Goal: Find specific page/section: Find specific page/section

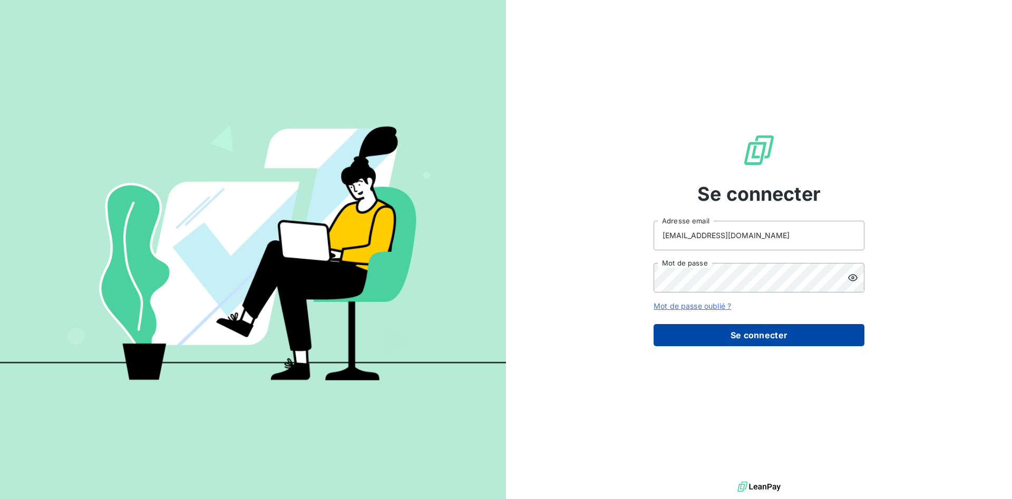
click at [706, 345] on button "Se connecter" at bounding box center [759, 335] width 211 height 22
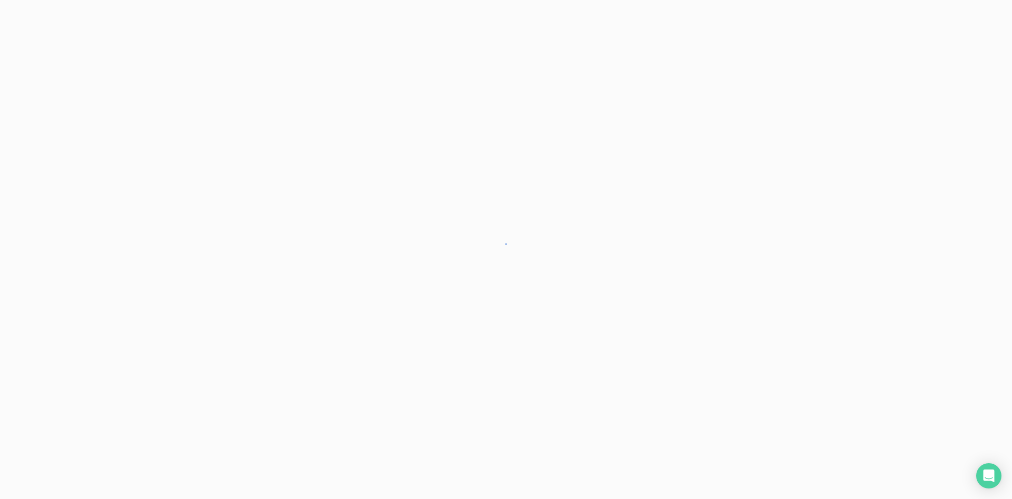
click at [714, 337] on div at bounding box center [506, 249] width 1012 height 499
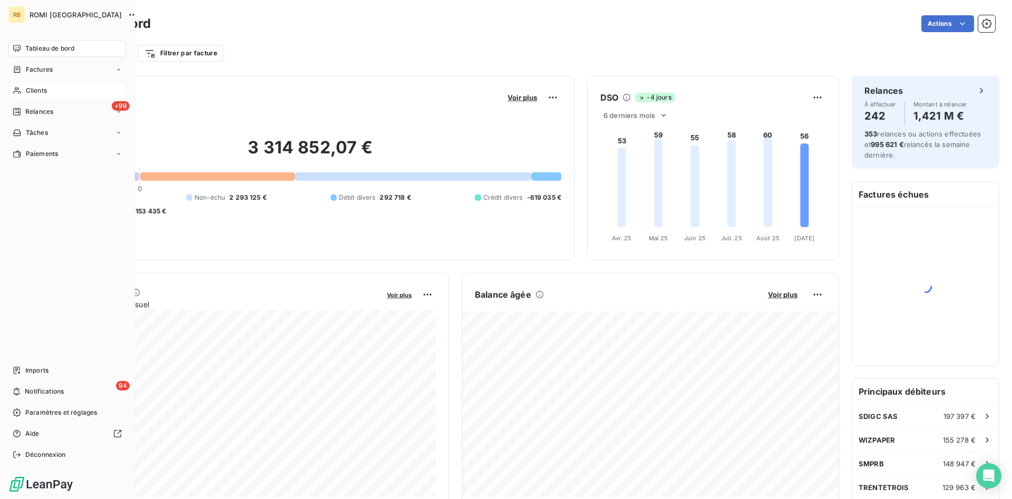
click at [62, 89] on div "Clients" at bounding box center [67, 90] width 118 height 17
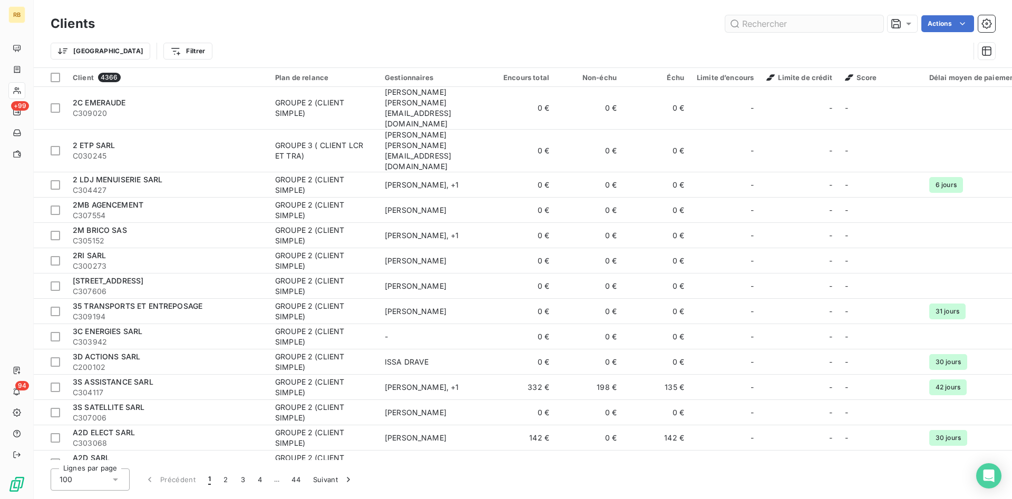
click at [758, 23] on input "text" at bounding box center [804, 23] width 158 height 17
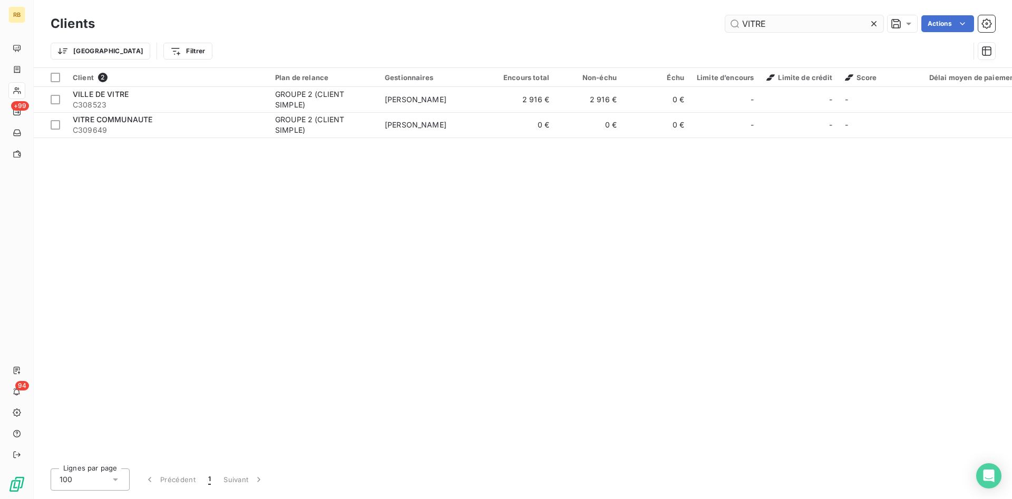
drag, startPoint x: 783, startPoint y: 23, endPoint x: 609, endPoint y: 25, distance: 174.5
click at [725, 25] on input "VITRE" at bounding box center [804, 23] width 158 height 17
drag, startPoint x: 769, startPoint y: 26, endPoint x: 652, endPoint y: 26, distance: 117.6
click at [725, 22] on input "VFAUT" at bounding box center [804, 23] width 158 height 17
type input "C"
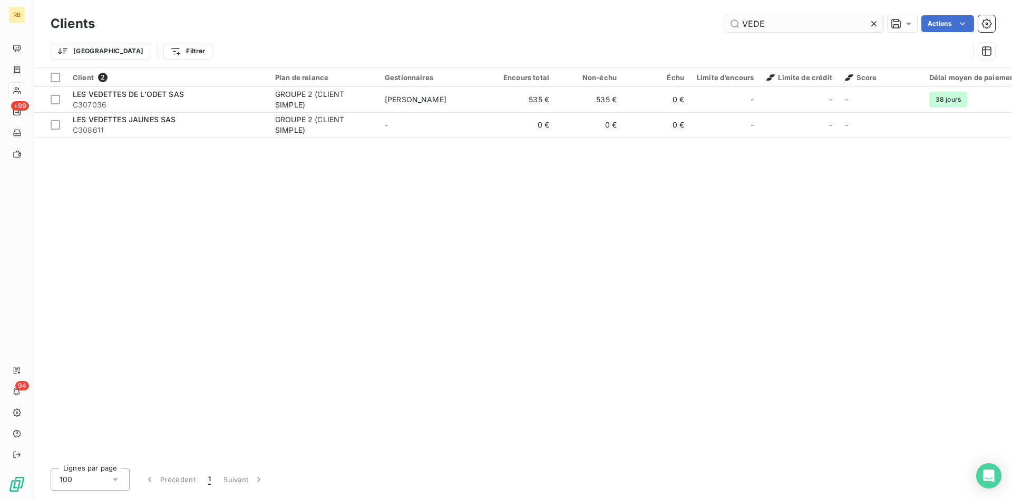
drag, startPoint x: 791, startPoint y: 24, endPoint x: 658, endPoint y: 21, distance: 132.4
click at [725, 21] on input "VEDE" at bounding box center [804, 23] width 158 height 17
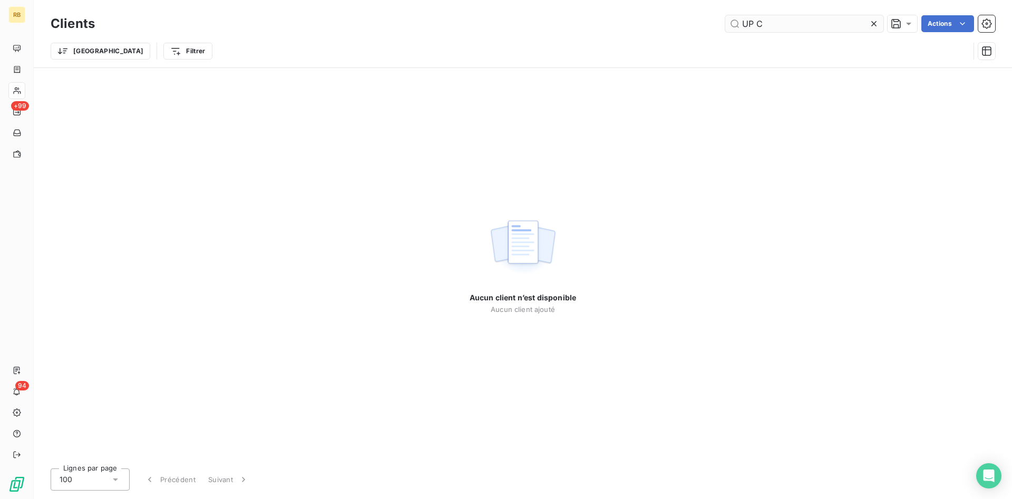
drag, startPoint x: 790, startPoint y: 21, endPoint x: 667, endPoint y: 18, distance: 122.9
click at [725, 18] on input "UP C" at bounding box center [804, 23] width 158 height 17
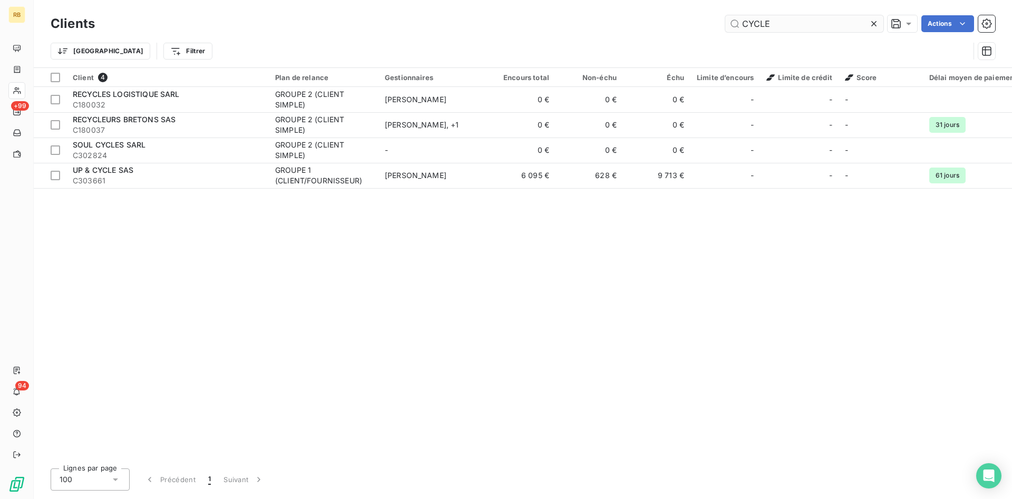
drag, startPoint x: 796, startPoint y: 24, endPoint x: 709, endPoint y: 22, distance: 87.5
click at [725, 22] on input "CYCLE" at bounding box center [804, 23] width 158 height 17
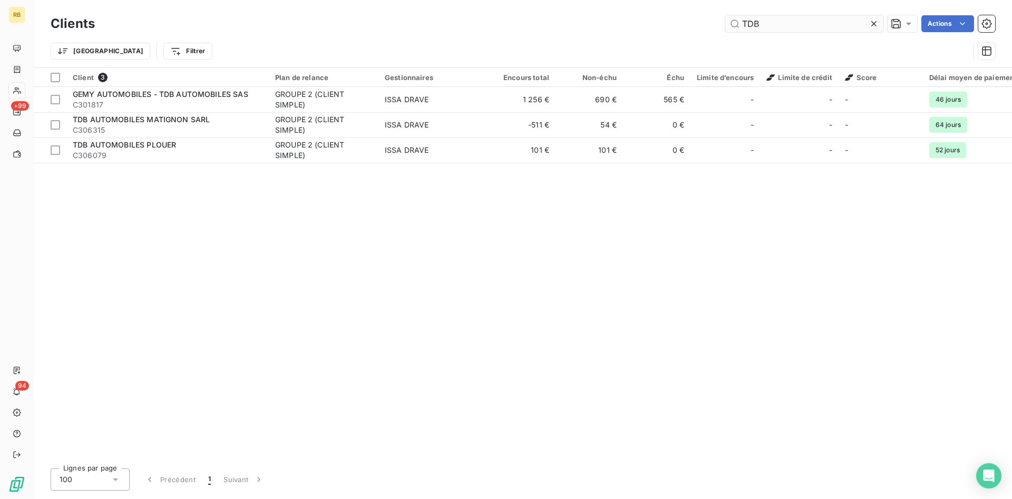
drag, startPoint x: 838, startPoint y: 24, endPoint x: 735, endPoint y: 23, distance: 102.3
click at [735, 23] on input "TDB" at bounding box center [804, 23] width 158 height 17
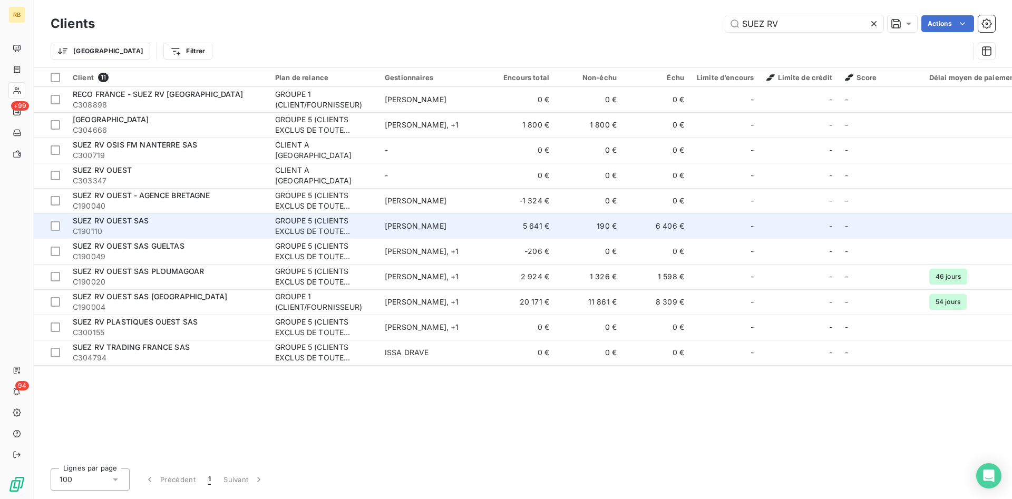
type input "SUEZ RV"
click at [576, 230] on td "190 €" at bounding box center [589, 226] width 67 height 25
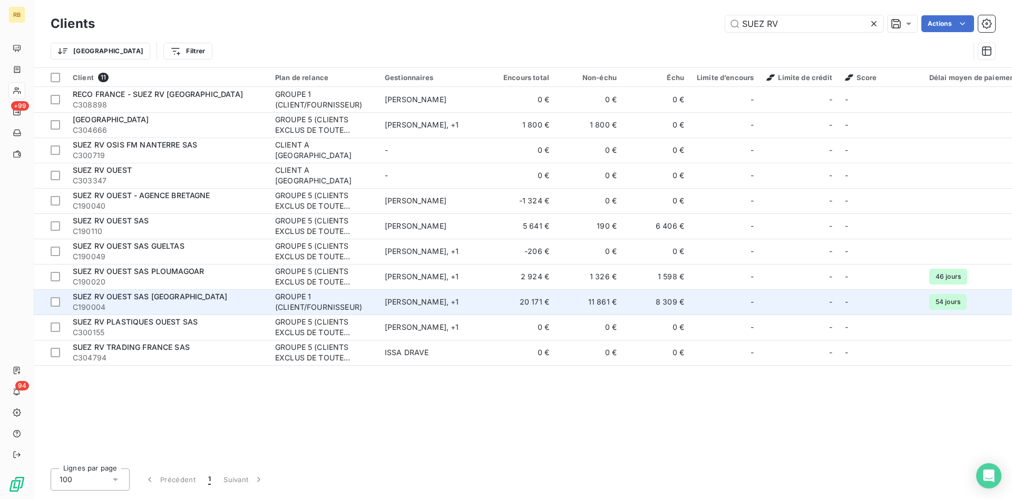
click at [600, 297] on td "11 861 €" at bounding box center [589, 301] width 67 height 25
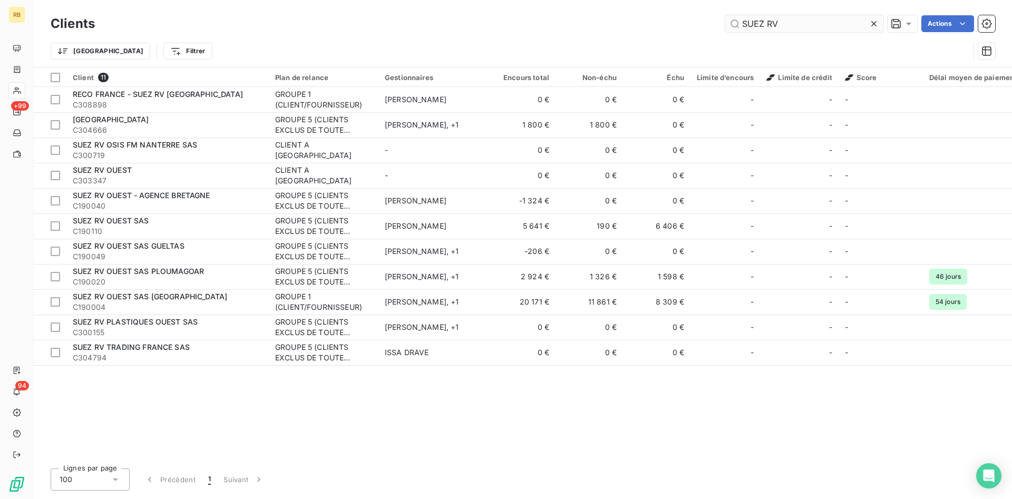
drag, startPoint x: 786, startPoint y: 24, endPoint x: 682, endPoint y: 8, distance: 105.0
click at [725, 15] on input "SUEZ RV" at bounding box center [804, 23] width 158 height 17
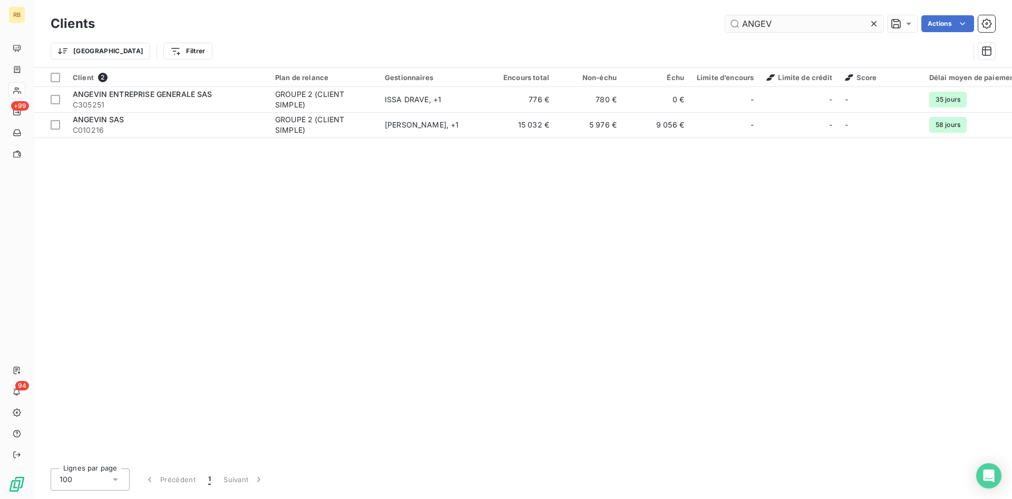
drag, startPoint x: 825, startPoint y: 19, endPoint x: 709, endPoint y: 17, distance: 116.0
click at [725, 17] on input "ANGEV" at bounding box center [804, 23] width 158 height 17
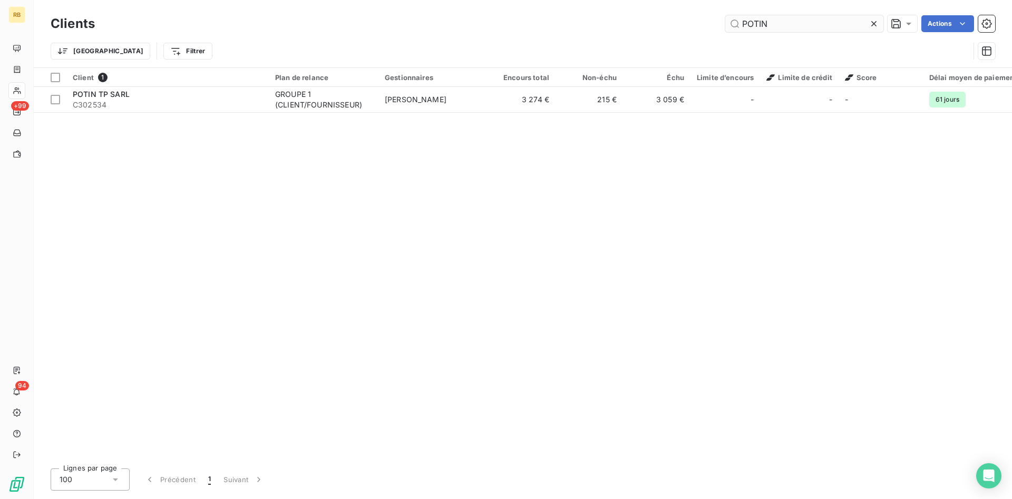
drag, startPoint x: 793, startPoint y: 22, endPoint x: 624, endPoint y: 12, distance: 170.1
click at [725, 15] on input "POTIN" at bounding box center [804, 23] width 158 height 17
drag, startPoint x: 789, startPoint y: 16, endPoint x: 735, endPoint y: 21, distance: 53.5
click at [735, 21] on input "PELTI" at bounding box center [804, 23] width 158 height 17
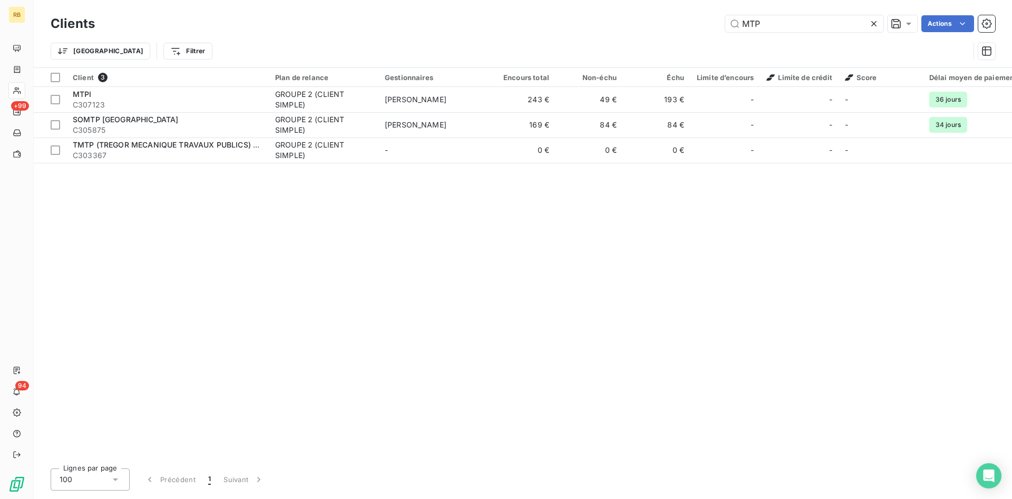
drag, startPoint x: 786, startPoint y: 24, endPoint x: 590, endPoint y: 8, distance: 196.8
click at [725, 15] on input "MTP" at bounding box center [804, 23] width 158 height 17
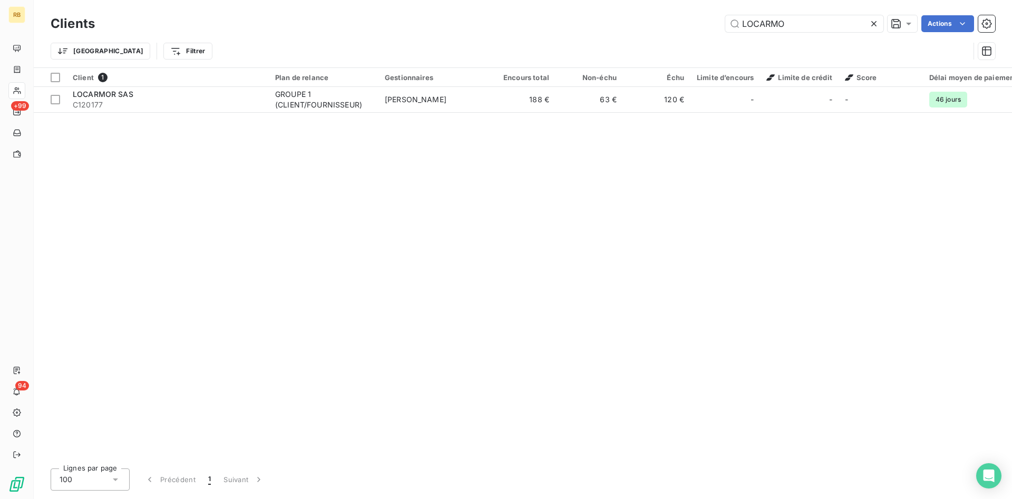
drag, startPoint x: 796, startPoint y: 24, endPoint x: 564, endPoint y: 17, distance: 232.6
click at [725, 15] on input "LOCARMO" at bounding box center [804, 23] width 158 height 17
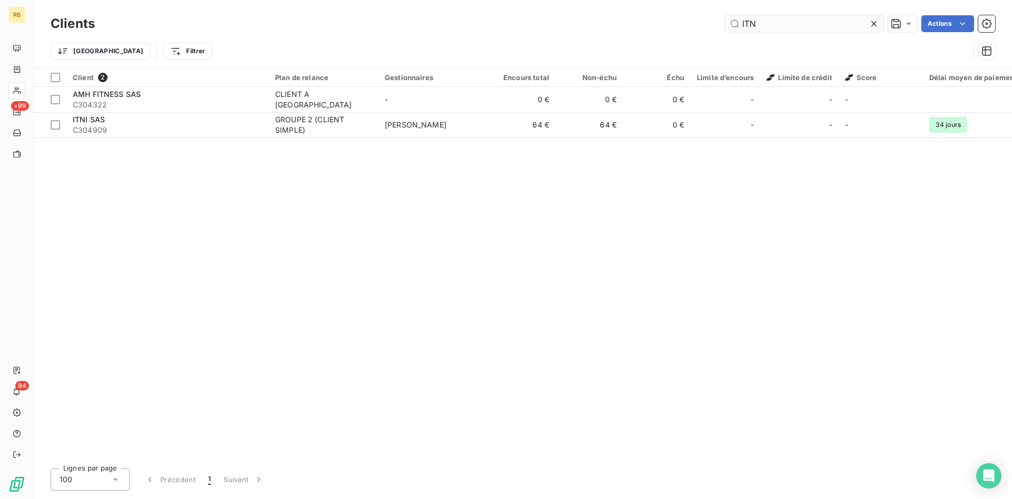
drag, startPoint x: 795, startPoint y: 23, endPoint x: 641, endPoint y: 20, distance: 154.0
click at [725, 20] on input "ITN" at bounding box center [804, 23] width 158 height 17
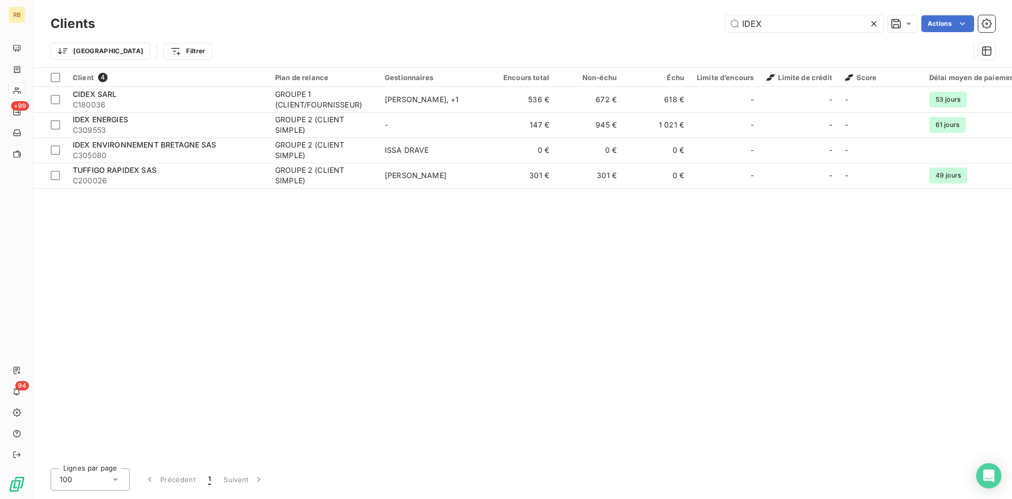
drag, startPoint x: 787, startPoint y: 28, endPoint x: 604, endPoint y: 22, distance: 182.5
click at [725, 18] on input "IDEX" at bounding box center [804, 23] width 158 height 17
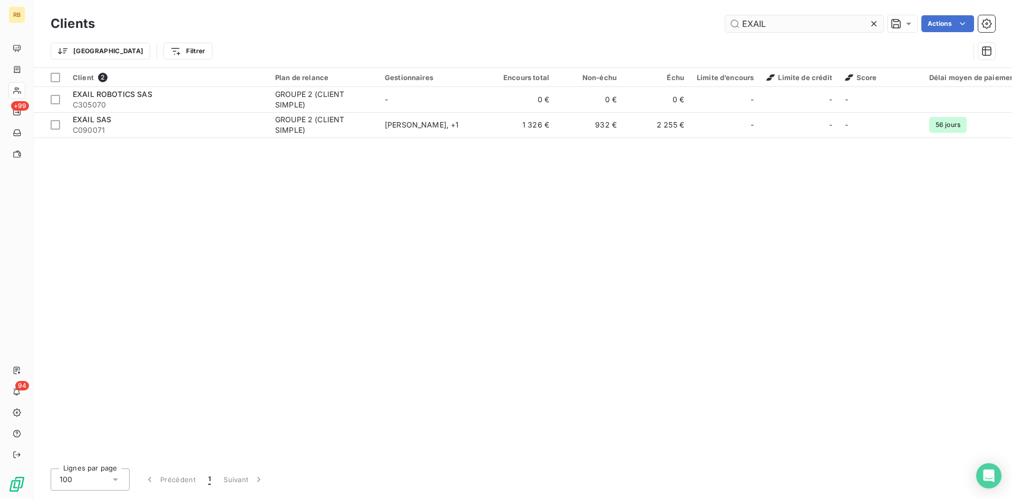
drag, startPoint x: 786, startPoint y: 21, endPoint x: 621, endPoint y: 5, distance: 165.8
click at [725, 15] on input "EXAIL" at bounding box center [804, 23] width 158 height 17
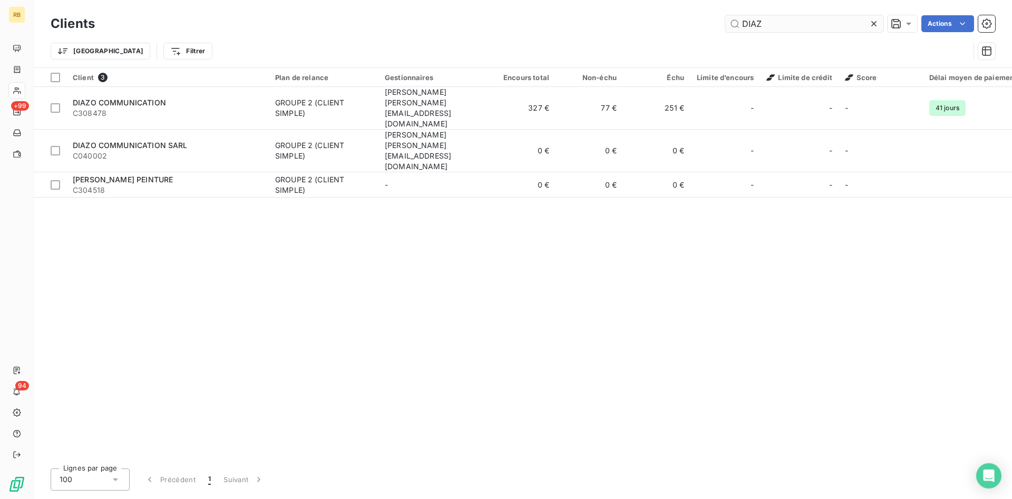
drag, startPoint x: 780, startPoint y: 26, endPoint x: 633, endPoint y: 9, distance: 147.6
click at [725, 15] on input "DIAZ" at bounding box center [804, 23] width 158 height 17
click at [783, 28] on input "DIAZ" at bounding box center [804, 23] width 158 height 17
drag, startPoint x: 783, startPoint y: 28, endPoint x: 712, endPoint y: 28, distance: 70.6
click at [725, 28] on input "DIAZ" at bounding box center [804, 23] width 158 height 17
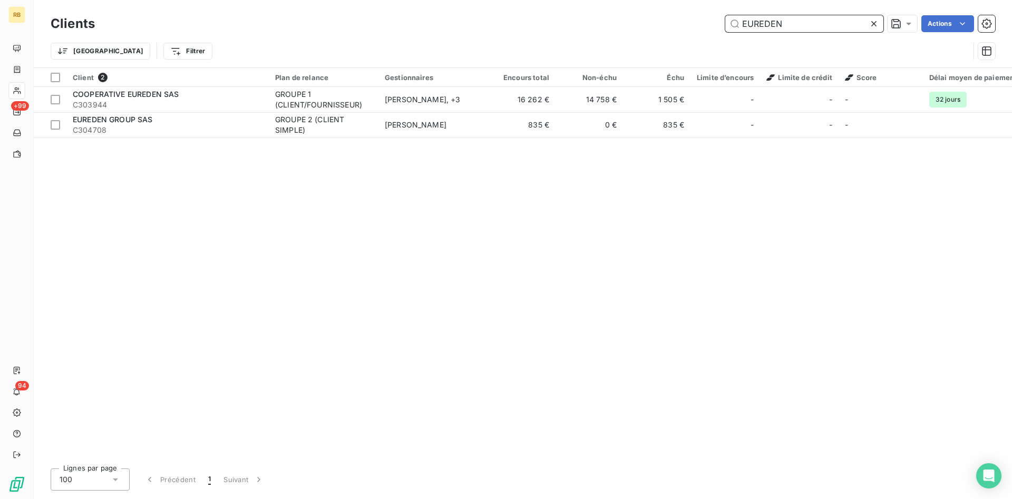
drag, startPoint x: 807, startPoint y: 28, endPoint x: 709, endPoint y: 25, distance: 98.1
click at [725, 25] on input "EUREDEN" at bounding box center [804, 23] width 158 height 17
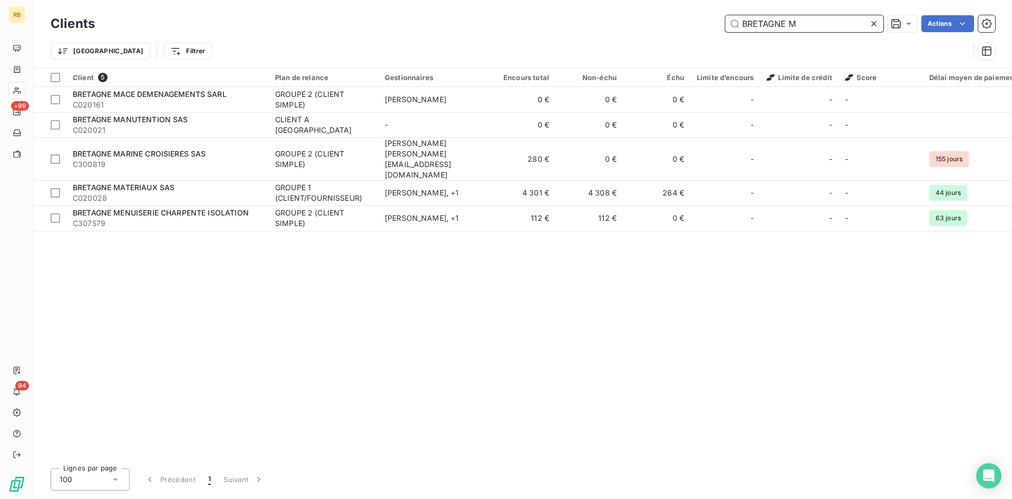
drag, startPoint x: 816, startPoint y: 25, endPoint x: 736, endPoint y: 25, distance: 79.6
click at [736, 25] on input "BRETAGNE M" at bounding box center [804, 23] width 158 height 17
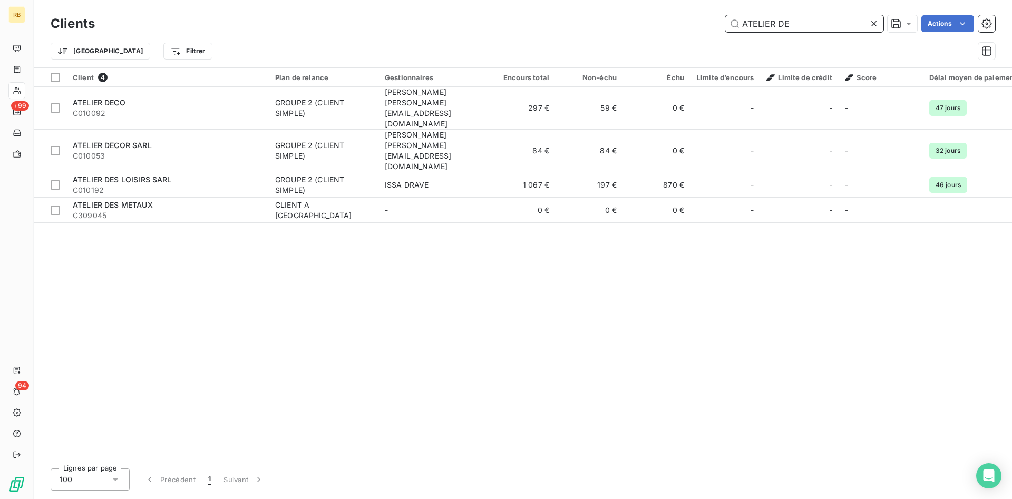
drag, startPoint x: 811, startPoint y: 25, endPoint x: 700, endPoint y: 16, distance: 111.6
click at [725, 16] on input "ATELIER DE" at bounding box center [804, 23] width 158 height 17
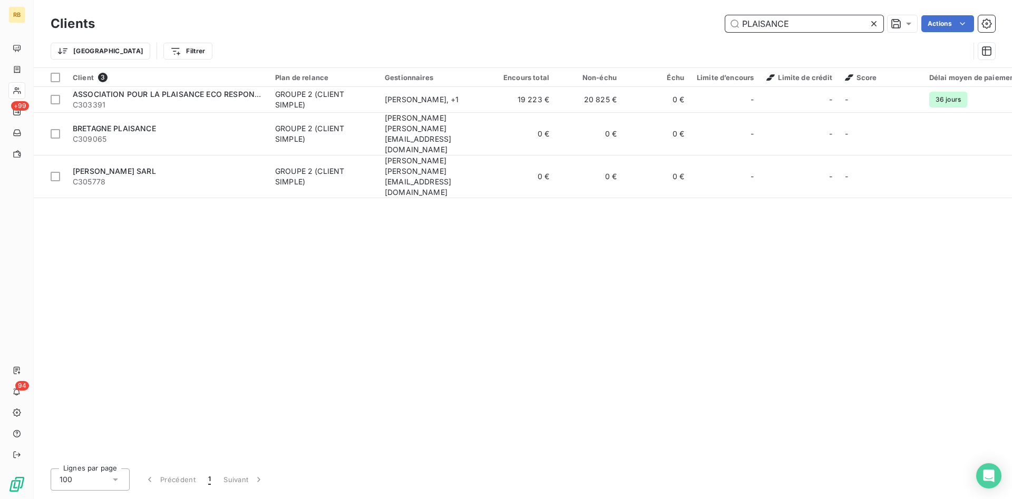
drag, startPoint x: 813, startPoint y: 21, endPoint x: 502, endPoint y: -1, distance: 312.3
click at [725, 15] on input "PLAISANCE" at bounding box center [804, 23] width 158 height 17
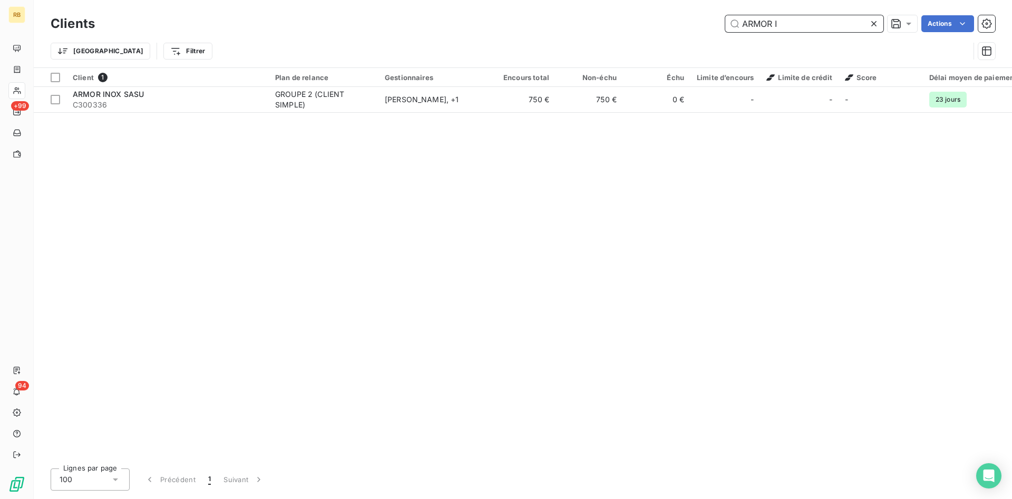
drag, startPoint x: 837, startPoint y: 27, endPoint x: 600, endPoint y: 15, distance: 237.1
click at [725, 15] on input "ARMOR I" at bounding box center [804, 23] width 158 height 17
type input "SCEA ST NICO"
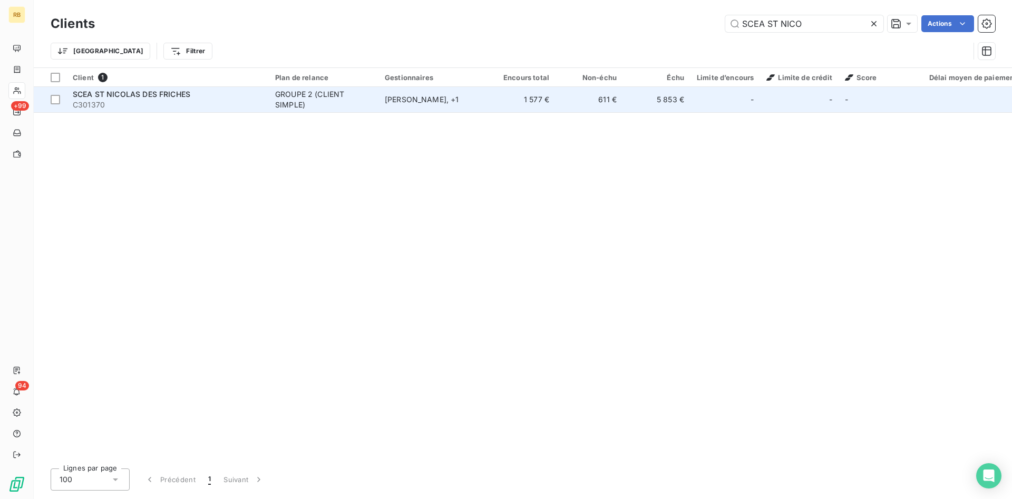
click at [134, 92] on span "SCEA ST NICOLAS DES FRICHES" at bounding box center [132, 94] width 118 height 9
